Goal: Find specific page/section: Find specific page/section

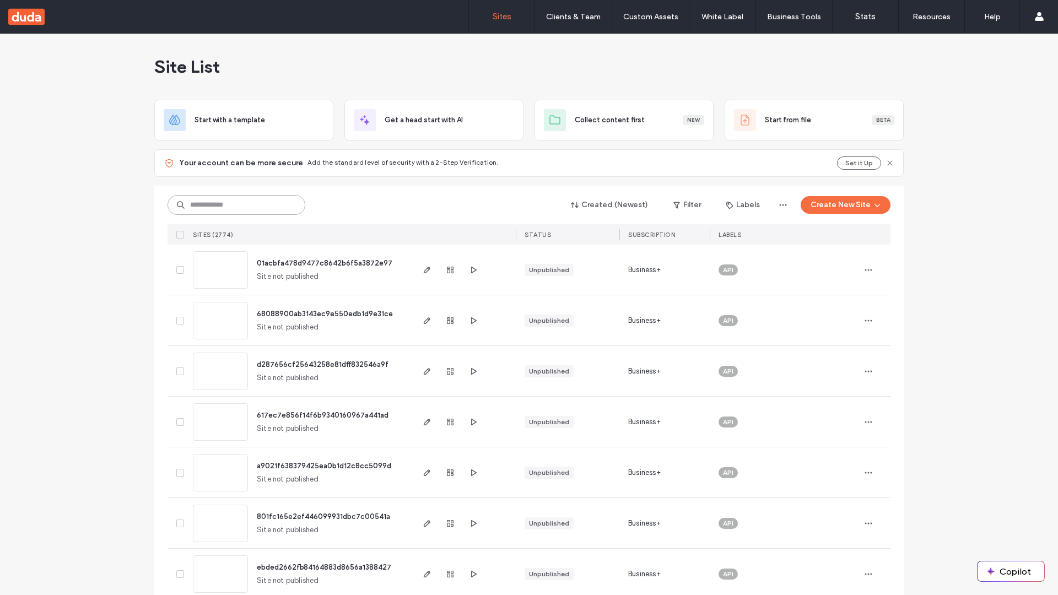
click at [233, 205] on input at bounding box center [237, 205] width 138 height 20
type input "**********"
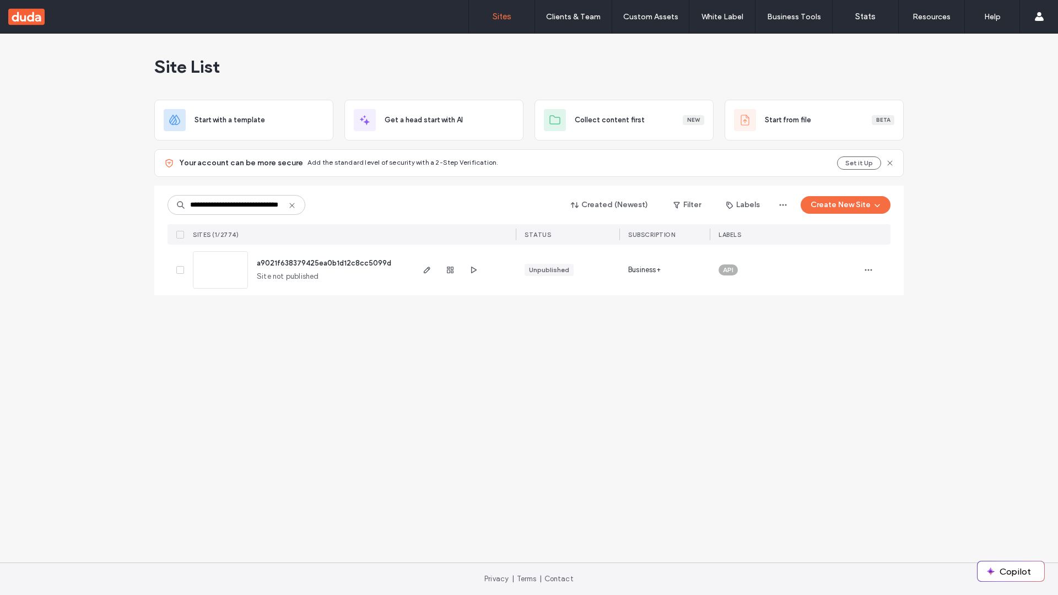
click at [324, 263] on span "a9021f638379425ea0b1d12c8cc5099d" at bounding box center [324, 263] width 134 height 8
